Goal: Information Seeking & Learning: Check status

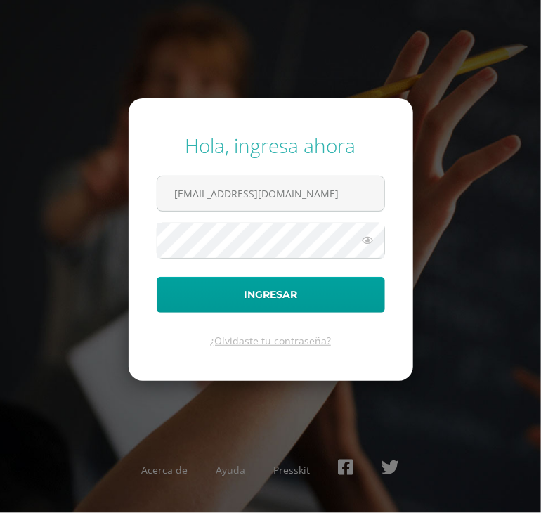
type input "2022008@maiagt.org"
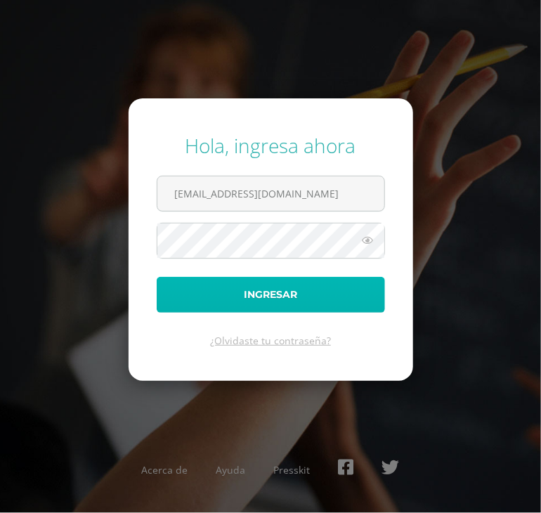
click at [201, 287] on button "Ingresar" at bounding box center [271, 295] width 228 height 36
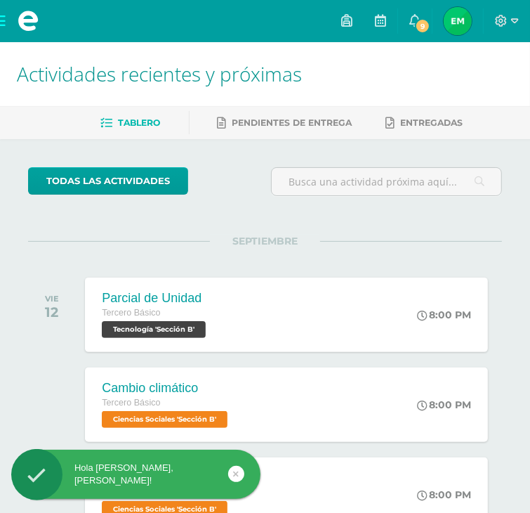
click at [424, 241] on div "SEPTIEMBRE" at bounding box center [265, 241] width 474 height 1
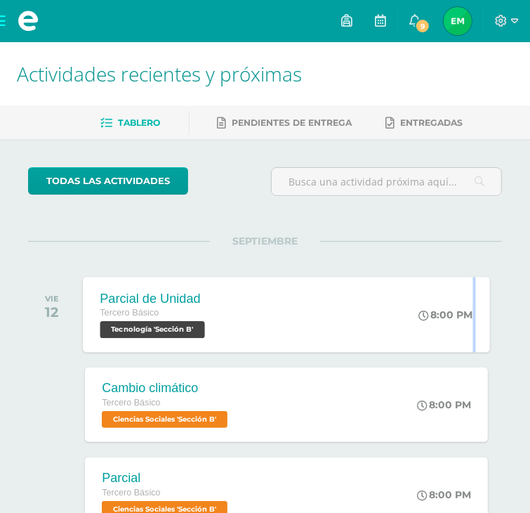
drag, startPoint x: 480, startPoint y: 332, endPoint x: 420, endPoint y: 344, distance: 60.9
click at [420, 344] on div "8:00 PM" at bounding box center [453, 314] width 74 height 75
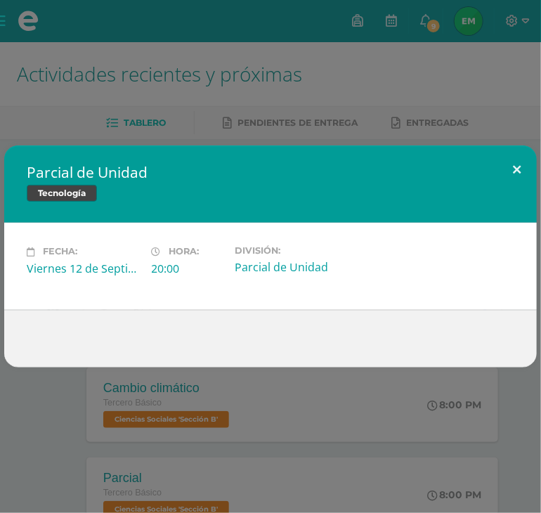
click at [517, 173] on button at bounding box center [517, 169] width 40 height 48
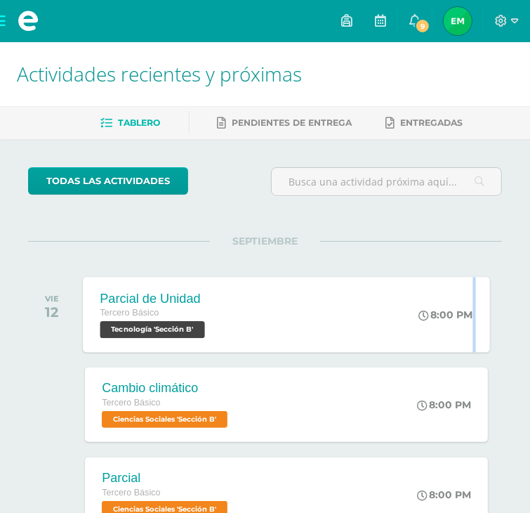
click at [160, 330] on span "Tecnología 'Sección B'" at bounding box center [152, 329] width 105 height 17
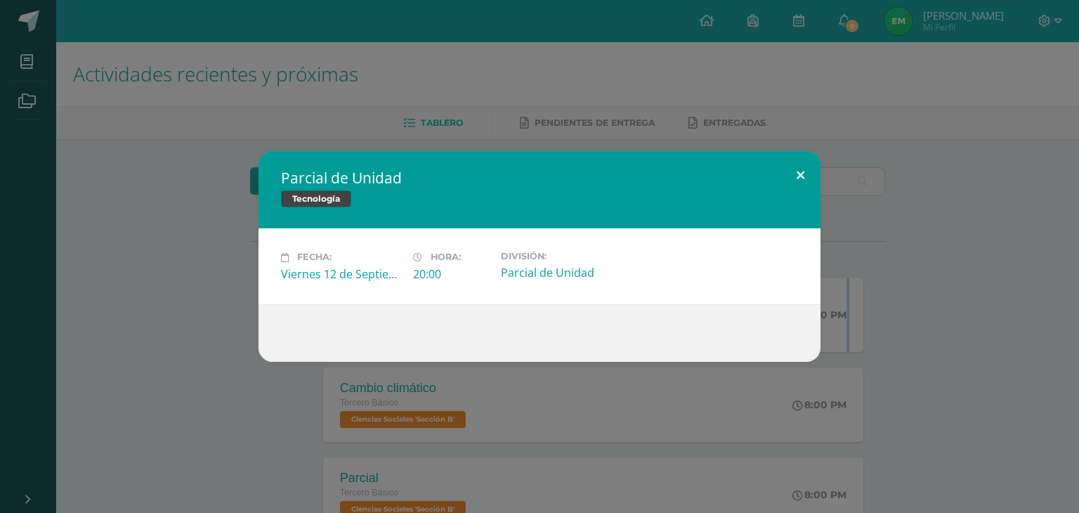
click at [806, 178] on button at bounding box center [801, 175] width 40 height 48
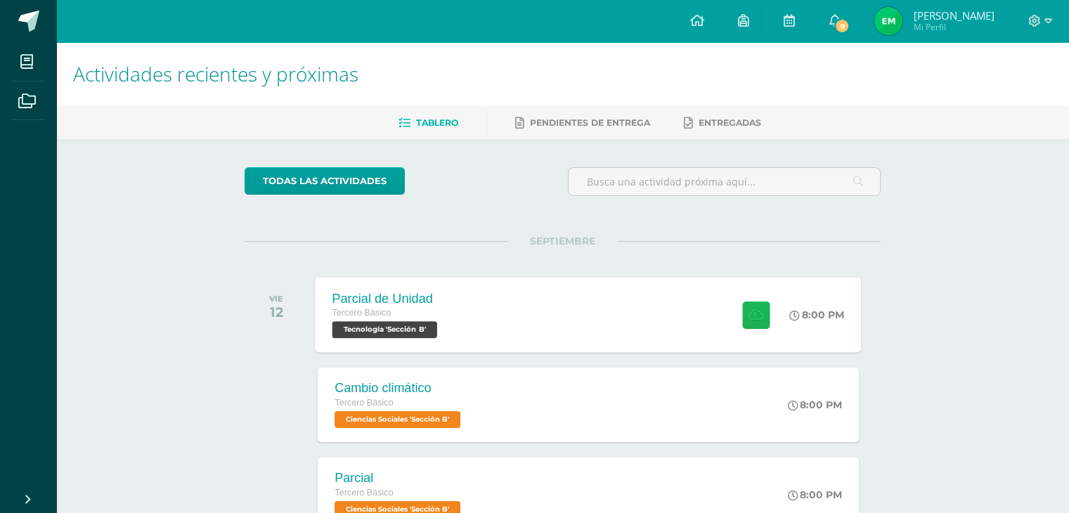
click at [757, 306] on button at bounding box center [755, 314] width 27 height 27
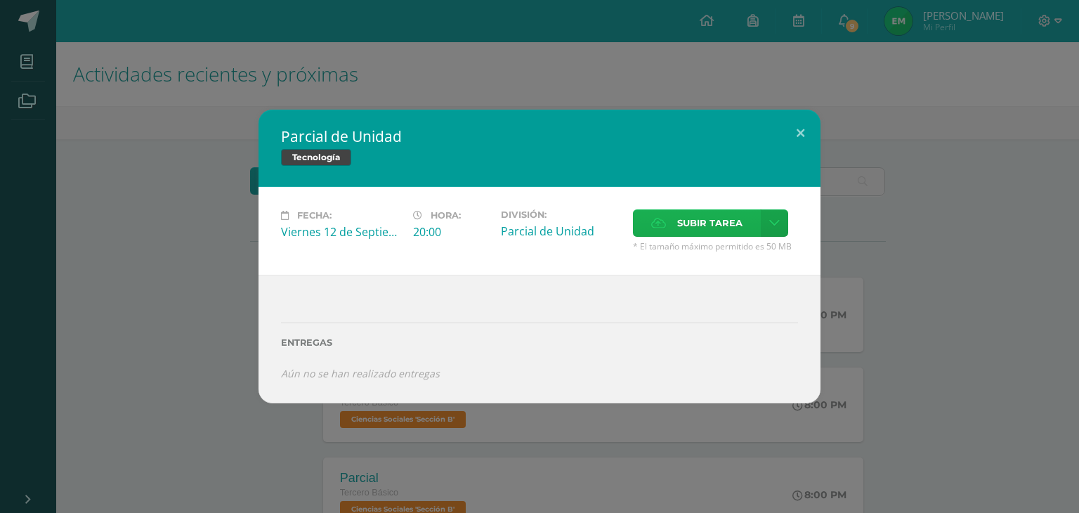
click at [734, 228] on span "Subir tarea" at bounding box center [709, 223] width 65 height 26
click at [0, 0] on input "Subir tarea" at bounding box center [0, 0] width 0 height 0
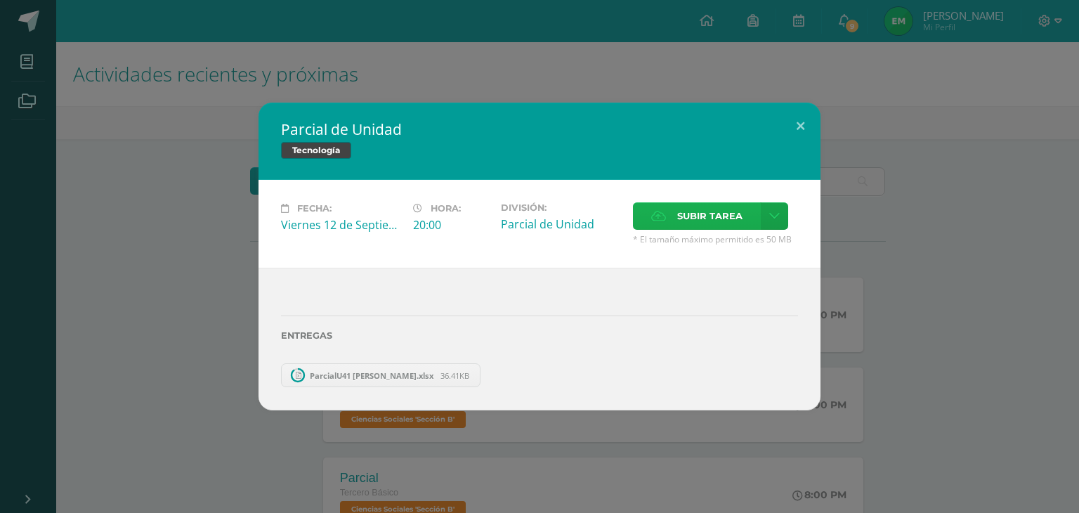
click at [698, 217] on span "Subir tarea" at bounding box center [709, 216] width 65 height 26
click at [0, 0] on input "Subir tarea" at bounding box center [0, 0] width 0 height 0
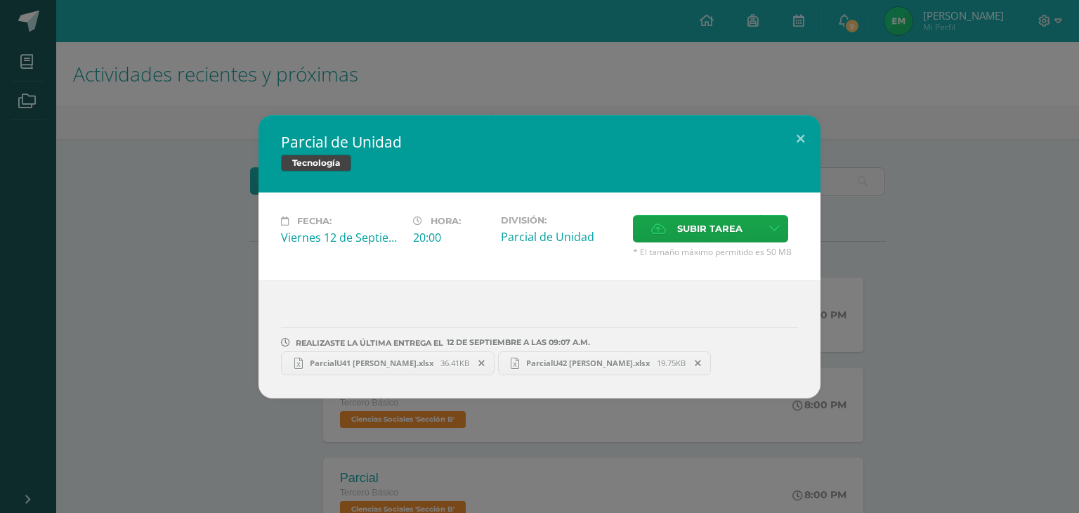
click at [702, 119] on div "Parcial de Unidad Tecnología" at bounding box center [540, 153] width 562 height 77
click at [802, 138] on button at bounding box center [801, 139] width 40 height 48
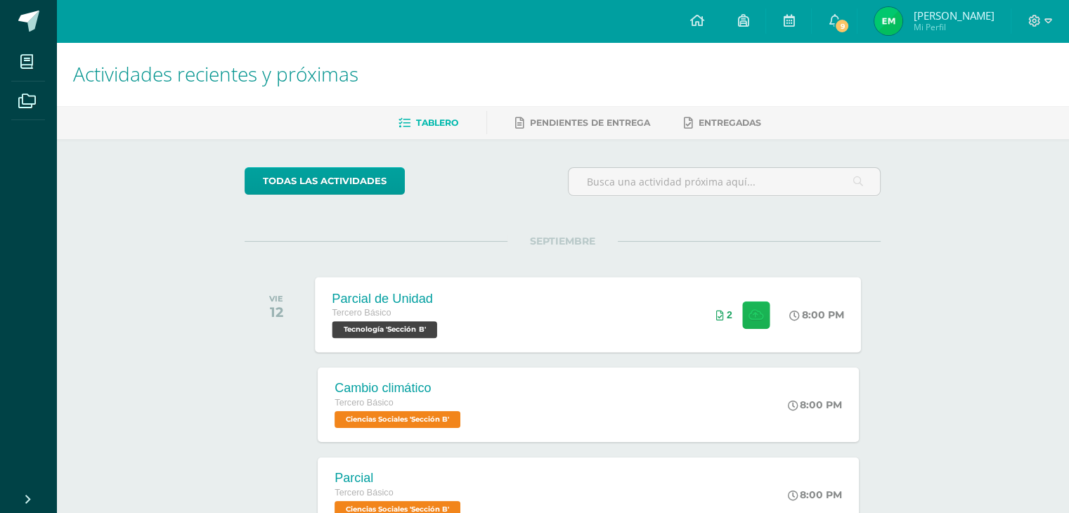
click at [748, 320] on icon at bounding box center [755, 314] width 15 height 12
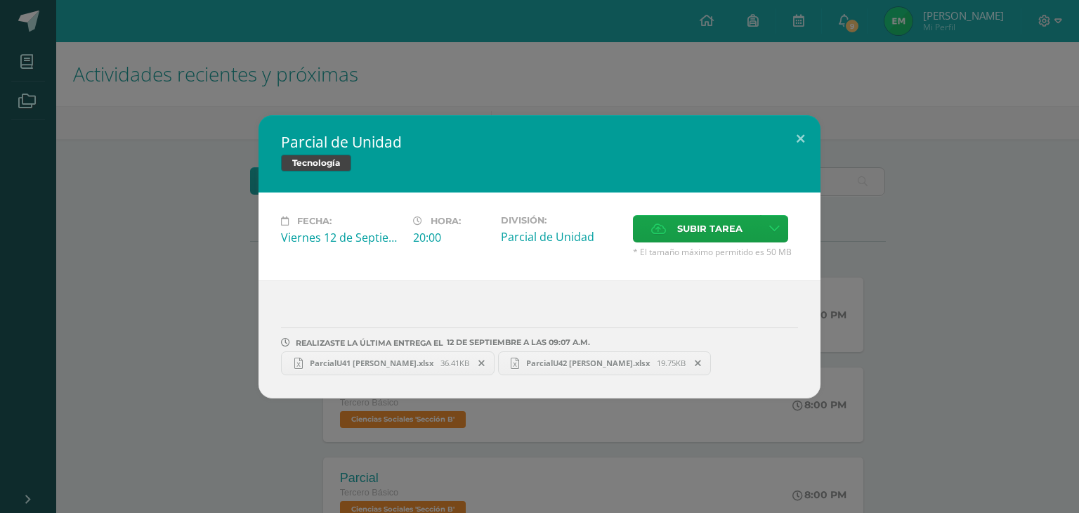
click at [479, 361] on icon at bounding box center [482, 363] width 6 height 10
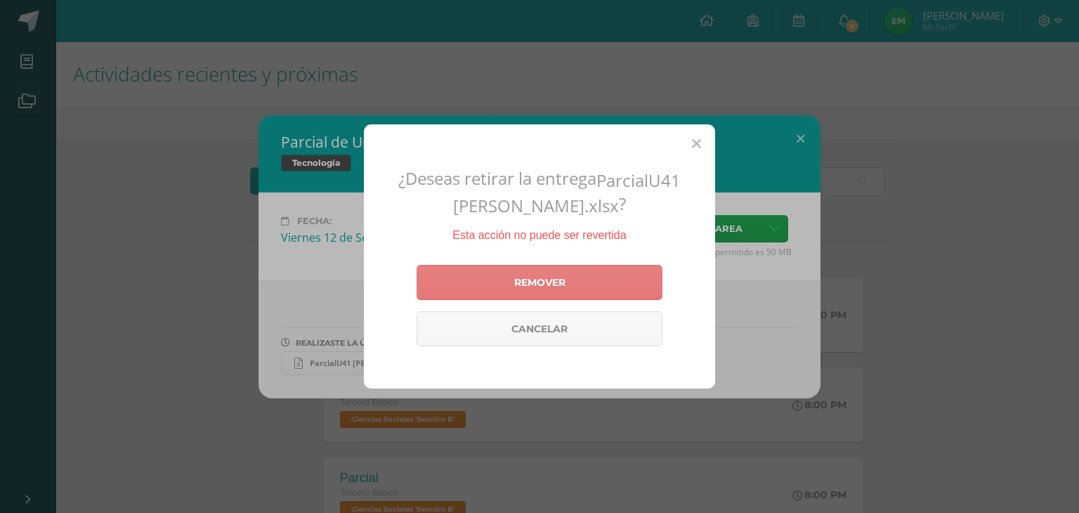
click at [519, 289] on link "Remover" at bounding box center [540, 282] width 246 height 35
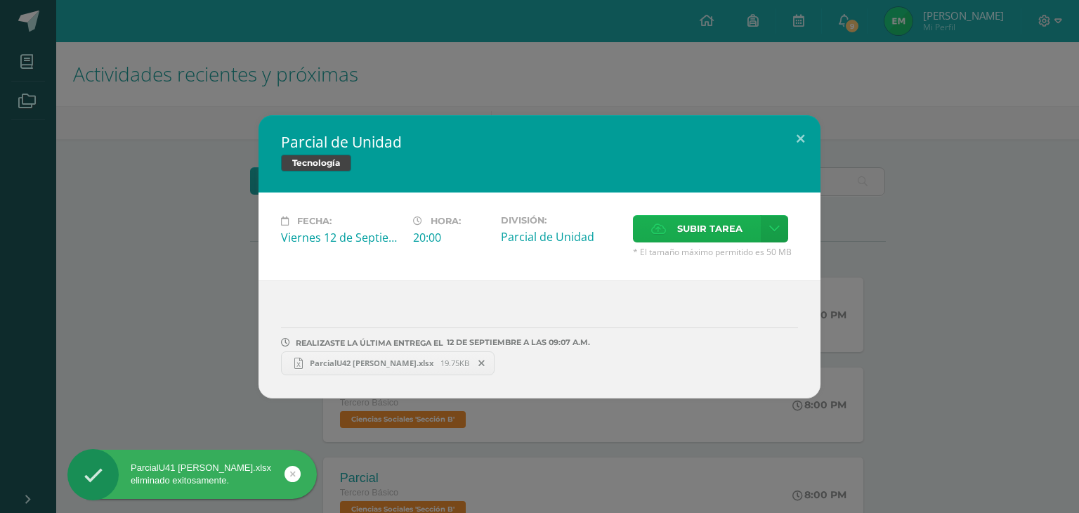
click at [700, 231] on span "Subir tarea" at bounding box center [709, 229] width 65 height 26
click at [0, 0] on input "Subir tarea" at bounding box center [0, 0] width 0 height 0
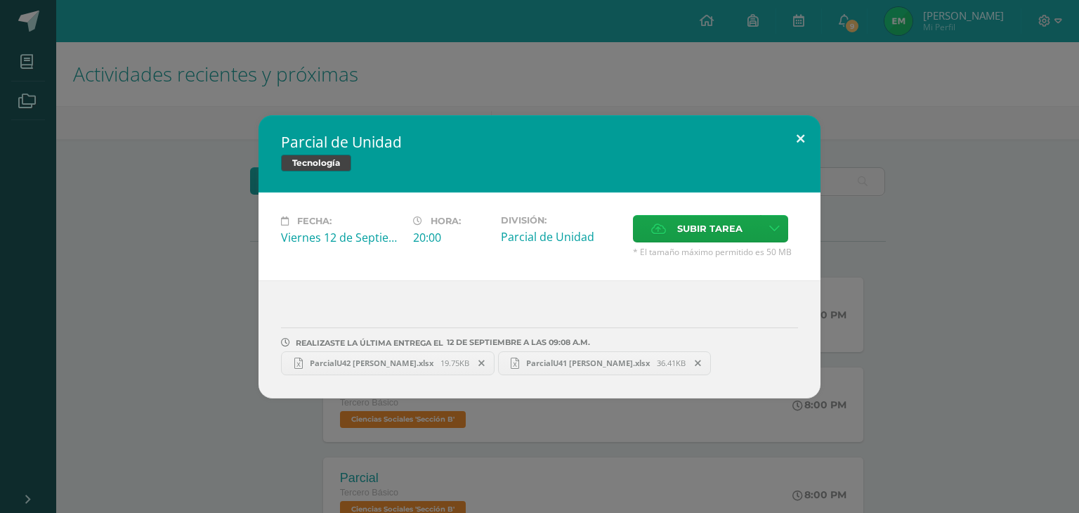
click at [809, 136] on button at bounding box center [801, 139] width 40 height 48
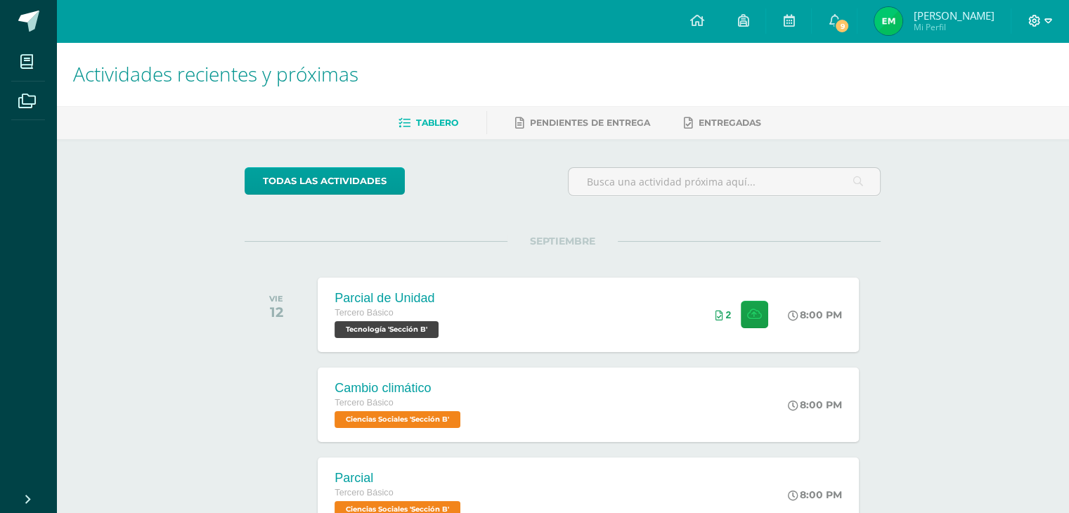
click at [1031, 15] on icon at bounding box center [1034, 21] width 13 height 13
click at [1008, 93] on span "Cerrar sesión" at bounding box center [1002, 95] width 63 height 13
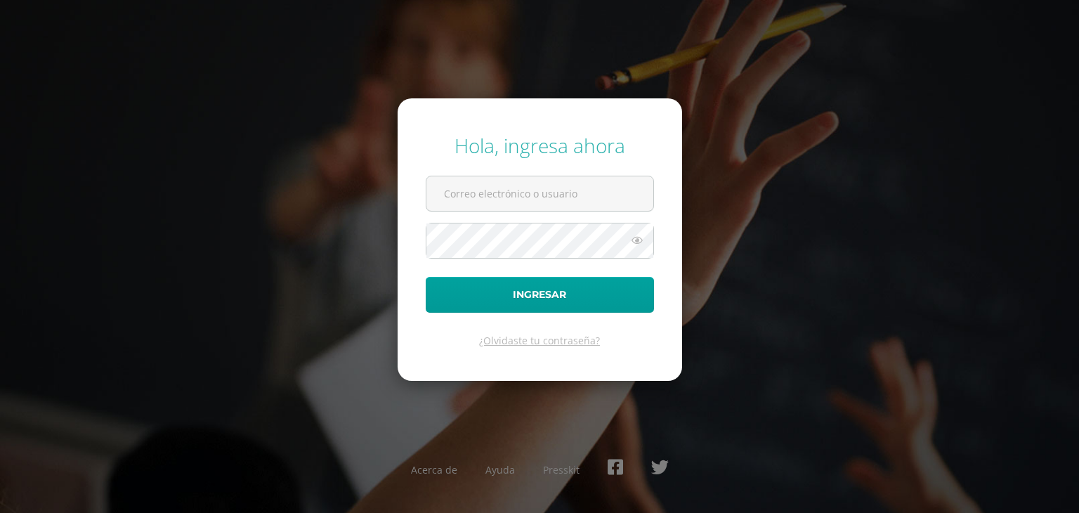
type input "[EMAIL_ADDRESS][DOMAIN_NAME]"
drag, startPoint x: 240, startPoint y: 44, endPoint x: 64, endPoint y: -61, distance: 204.5
click at [64, 0] on html "Sesión cerrada con éxito ParcialU41 Evelyn Magzul.xlsx se ha eliminado Hola, in…" at bounding box center [539, 256] width 1079 height 513
drag, startPoint x: 587, startPoint y: 187, endPoint x: 442, endPoint y: 200, distance: 146.0
click at [442, 200] on input "[EMAIL_ADDRESS][DOMAIN_NAME]" at bounding box center [540, 193] width 227 height 34
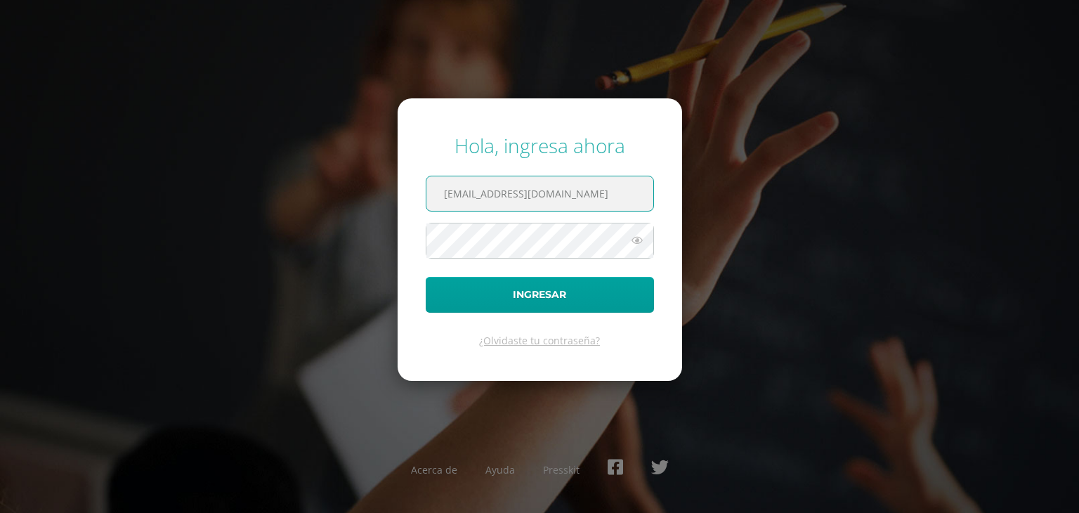
type input "}"
click at [453, 196] on input "20037@" at bounding box center [540, 193] width 227 height 34
click at [500, 199] on input "2022037@" at bounding box center [540, 193] width 227 height 34
type input "[EMAIL_ADDRESS][DOMAIN_NAME]"
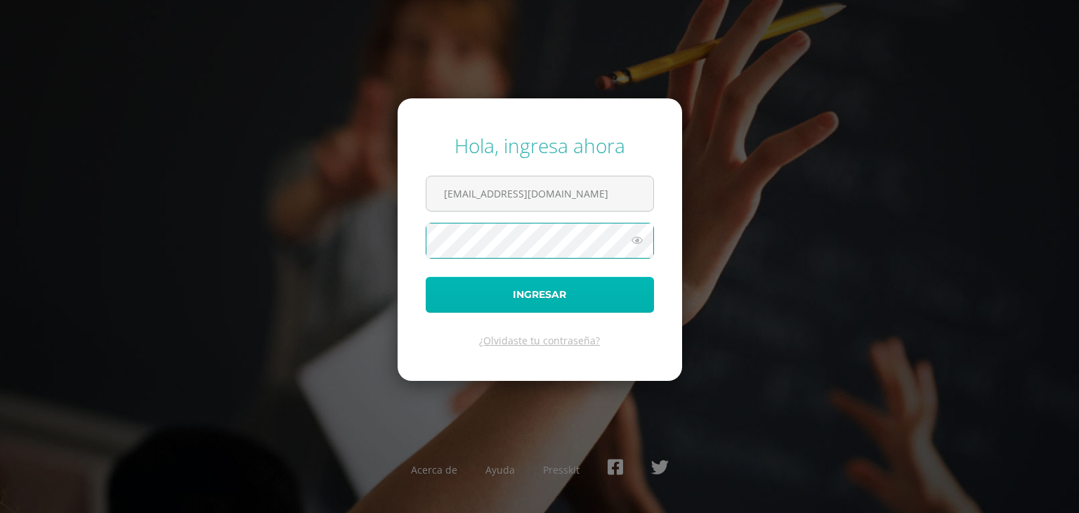
click at [455, 293] on button "Ingresar" at bounding box center [540, 295] width 228 height 36
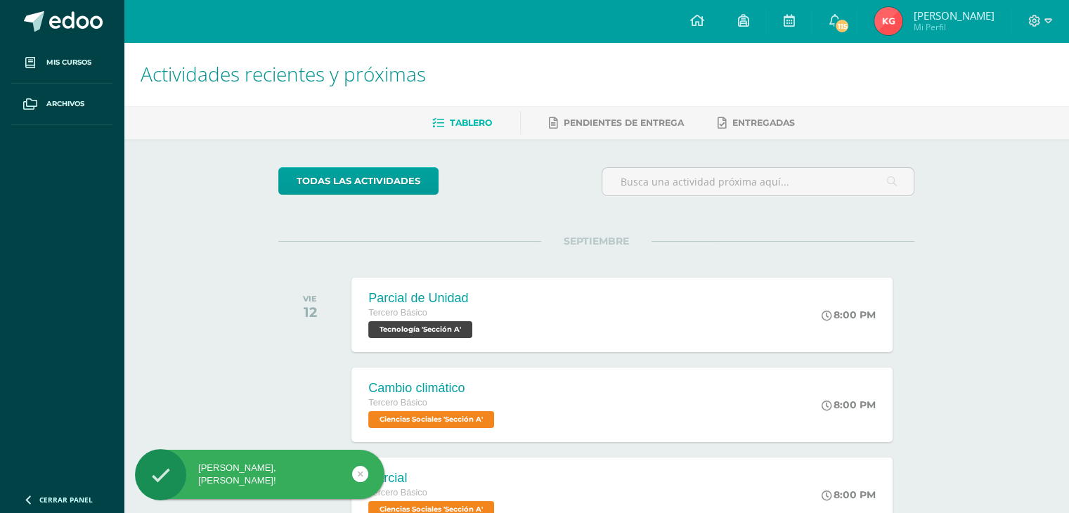
click at [905, 22] on span "Kimberly Pamela Mi Perfil" at bounding box center [933, 21] width 125 height 28
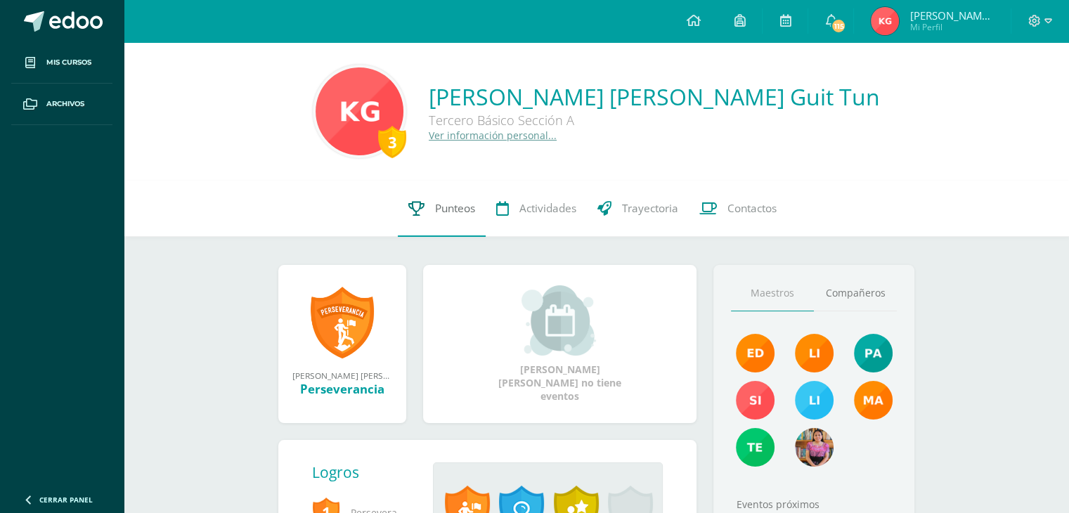
click at [438, 209] on span "Punteos" at bounding box center [455, 208] width 40 height 15
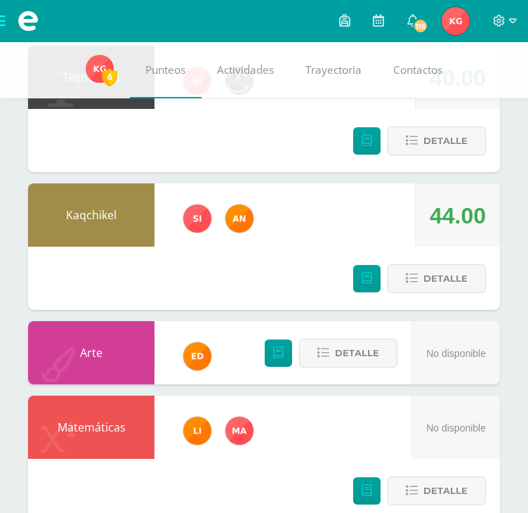
scroll to position [569, 0]
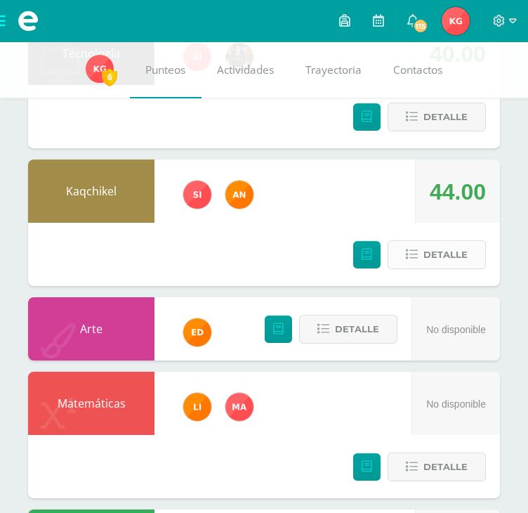
click at [456, 252] on span "Detalle" at bounding box center [446, 255] width 44 height 26
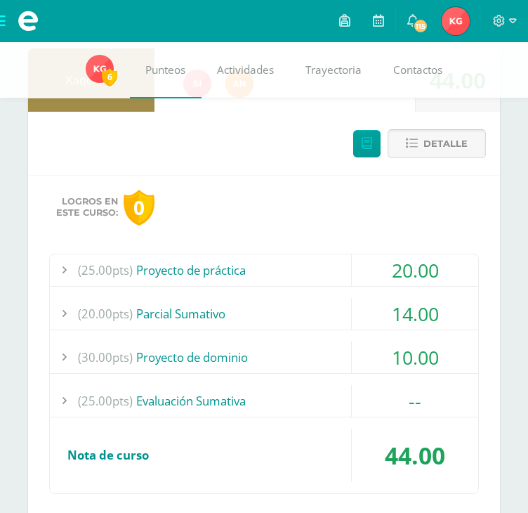
scroll to position [680, 0]
click at [438, 155] on span "Detalle" at bounding box center [446, 144] width 44 height 26
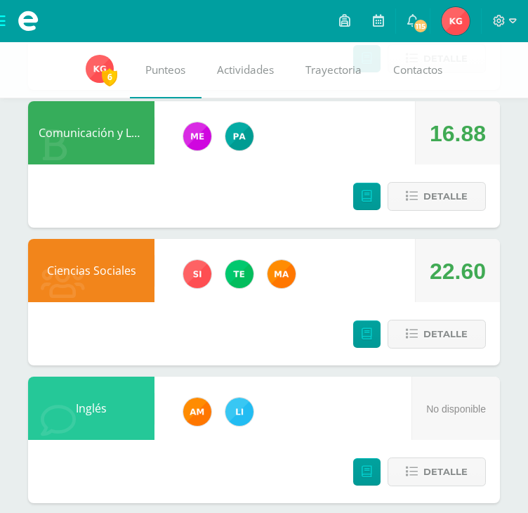
scroll to position [996, 0]
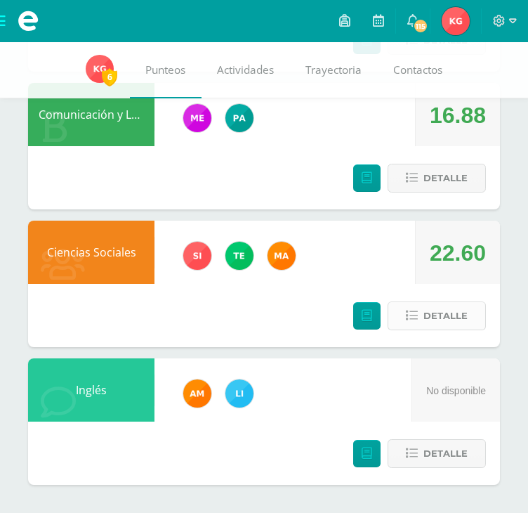
click at [427, 311] on span "Detalle" at bounding box center [446, 316] width 44 height 26
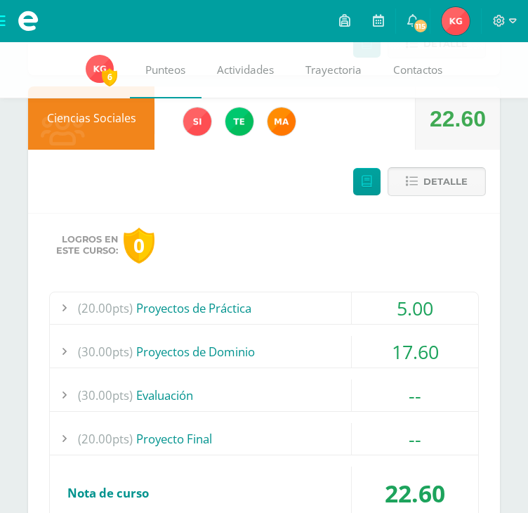
scroll to position [1133, 0]
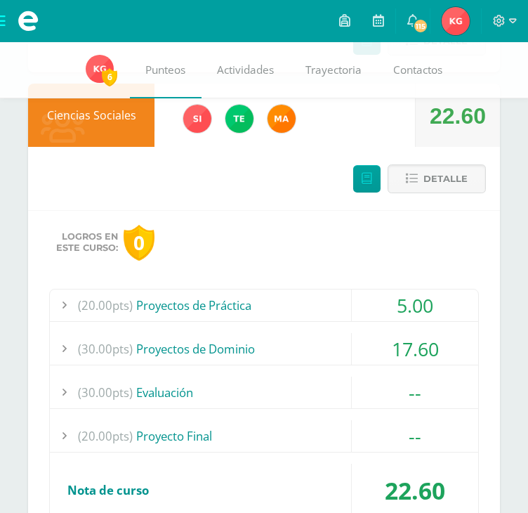
click at [414, 338] on div "17.60" at bounding box center [415, 349] width 126 height 32
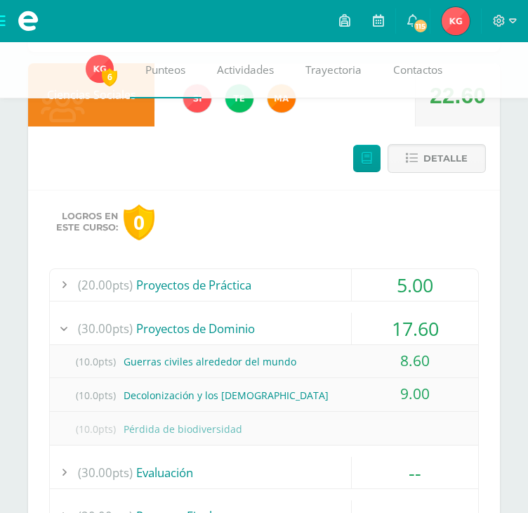
scroll to position [1155, 0]
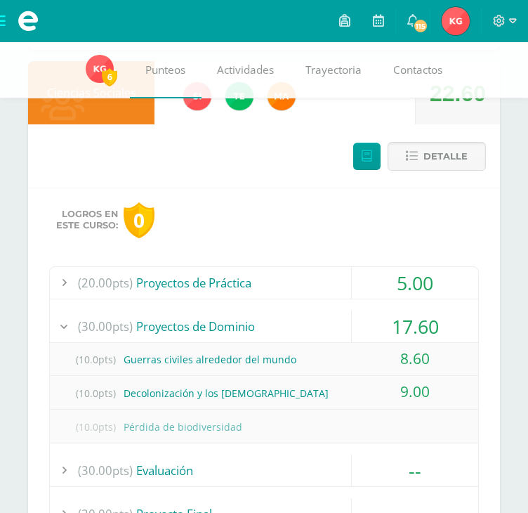
click at [413, 328] on div "17.60" at bounding box center [415, 327] width 126 height 32
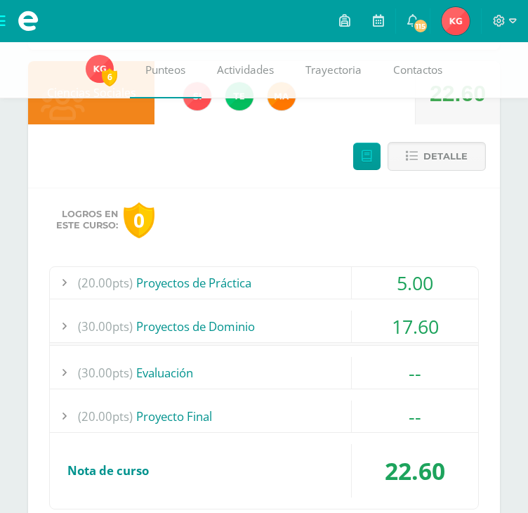
scroll to position [1207, 0]
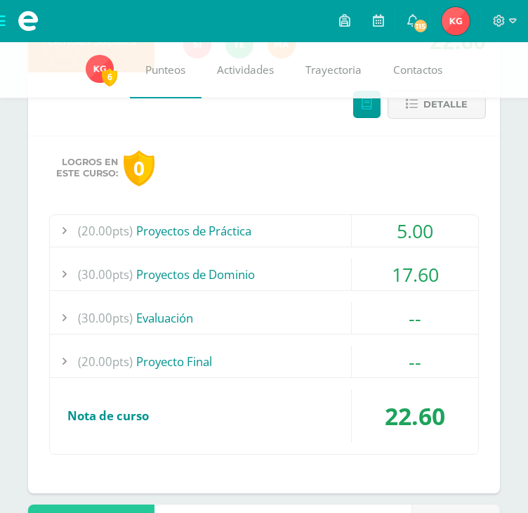
click at [429, 234] on div "5.00" at bounding box center [415, 231] width 126 height 32
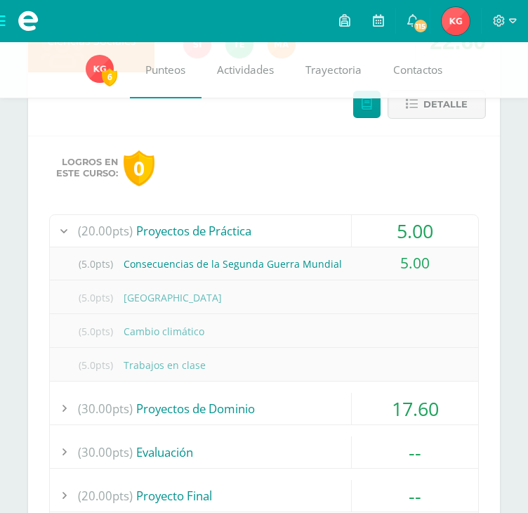
click at [423, 228] on div "5.00" at bounding box center [415, 231] width 126 height 32
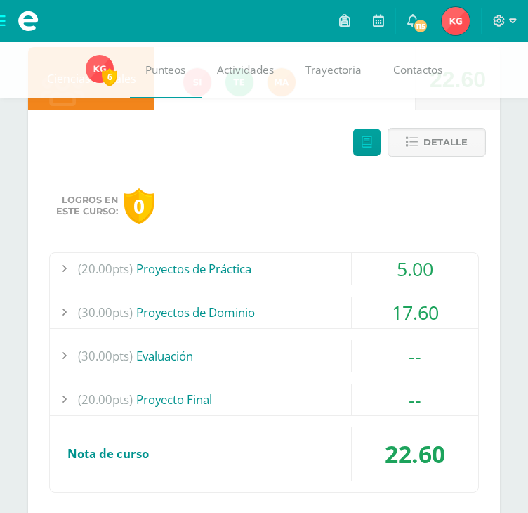
scroll to position [1168, 0]
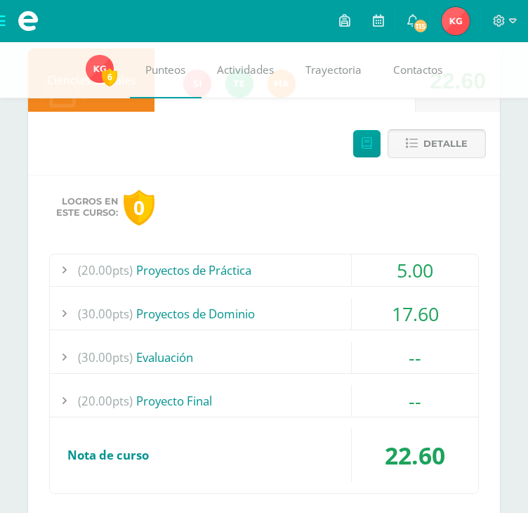
click at [429, 145] on span "Detalle" at bounding box center [446, 144] width 44 height 26
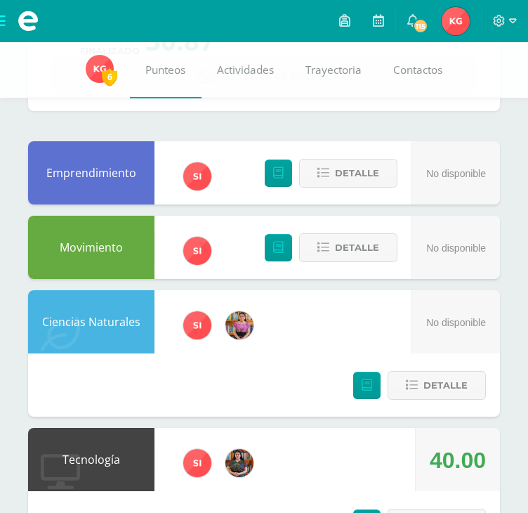
scroll to position [0, 0]
